Goal: Information Seeking & Learning: Learn about a topic

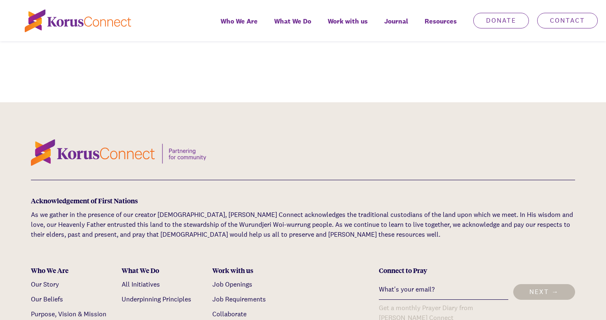
scroll to position [2568, 0]
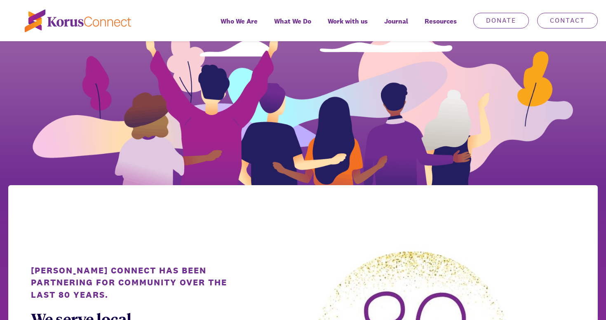
scroll to position [506, 0]
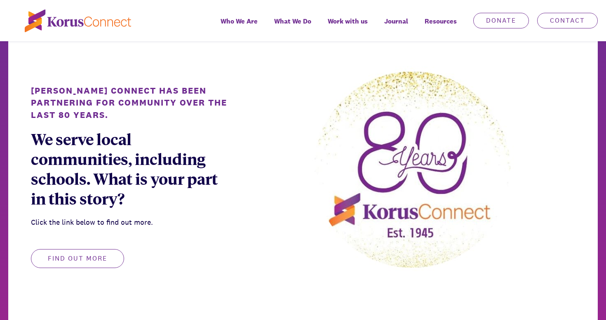
click at [94, 263] on button "Find out more" at bounding box center [77, 258] width 93 height 19
